Goal: Navigation & Orientation: Find specific page/section

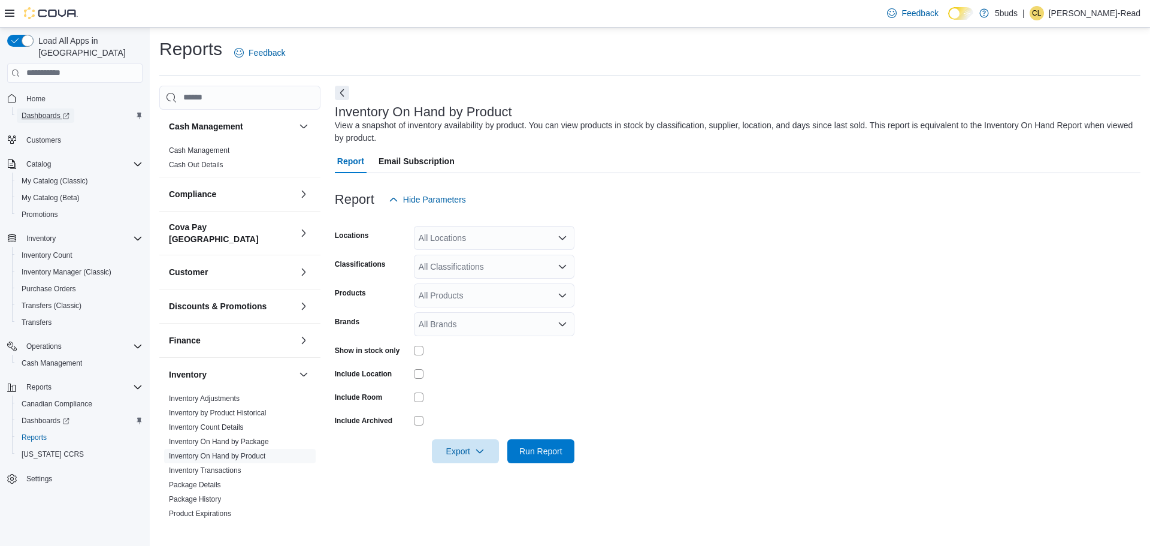
click at [56, 111] on span "Dashboards" at bounding box center [46, 116] width 48 height 10
